Goal: Check status: Check status

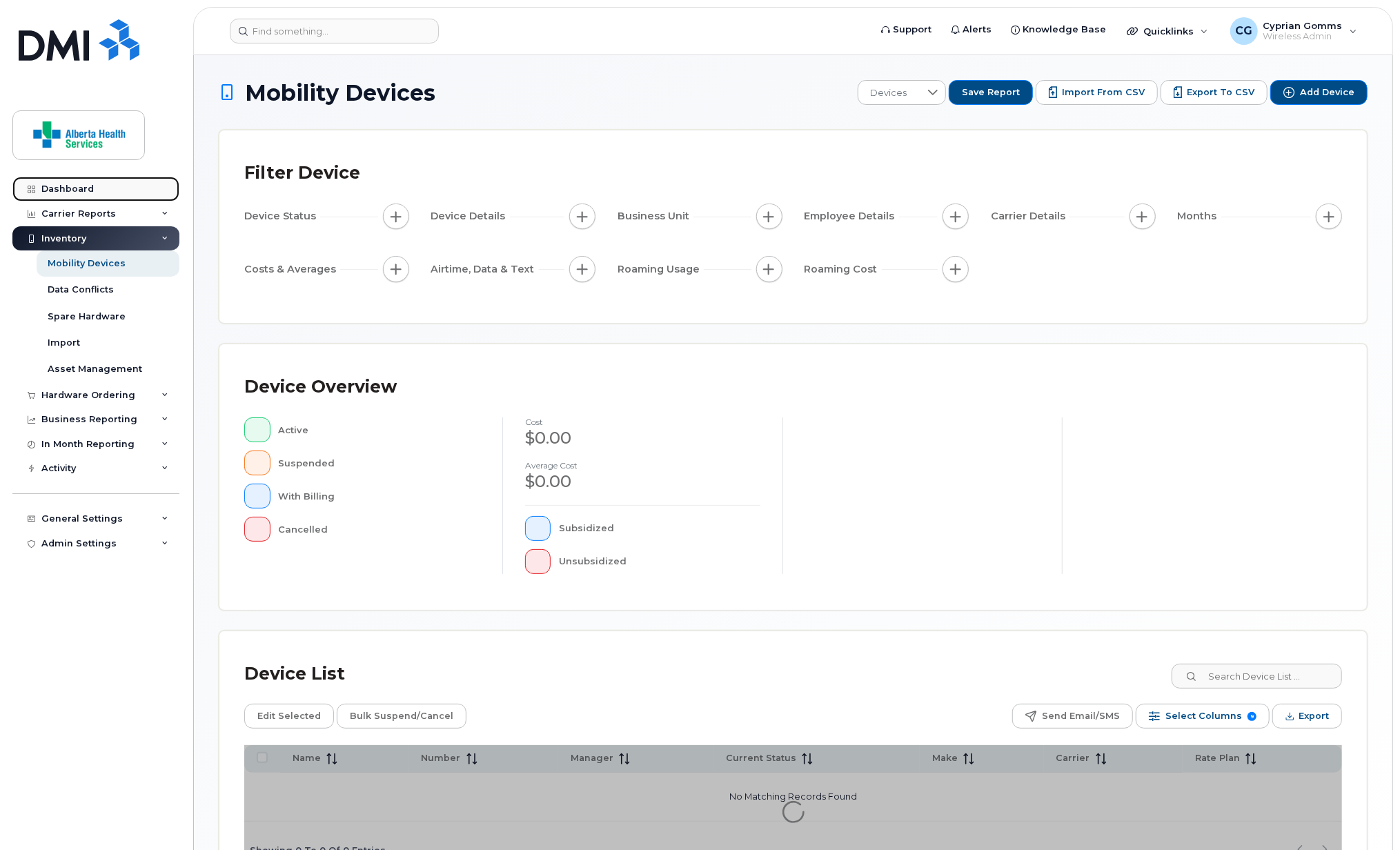
click at [57, 180] on link "Dashboard" at bounding box center [96, 189] width 167 height 25
click at [62, 188] on div "Dashboard" at bounding box center [68, 189] width 52 height 11
